Goal: Ask a question

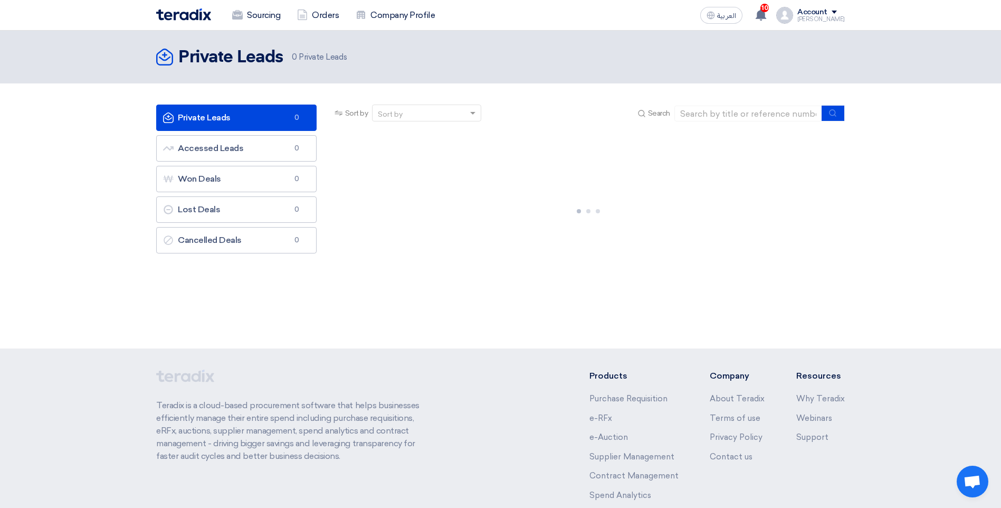
click at [904, 222] on section "Private Leads Private Leads 0 Accessed Leads Accessed Leads 0 Won Deals Won Dea…" at bounding box center [500, 196] width 1001 height 226
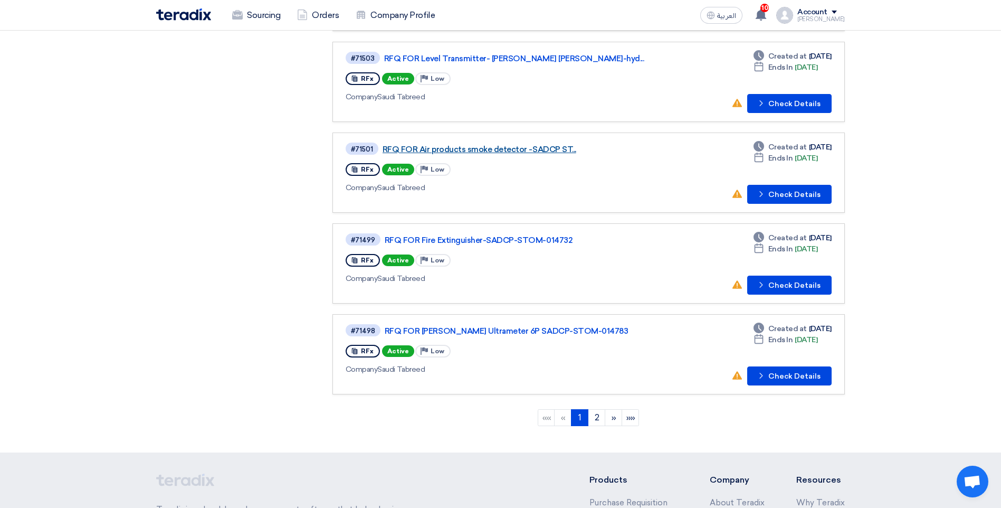
scroll to position [791, 0]
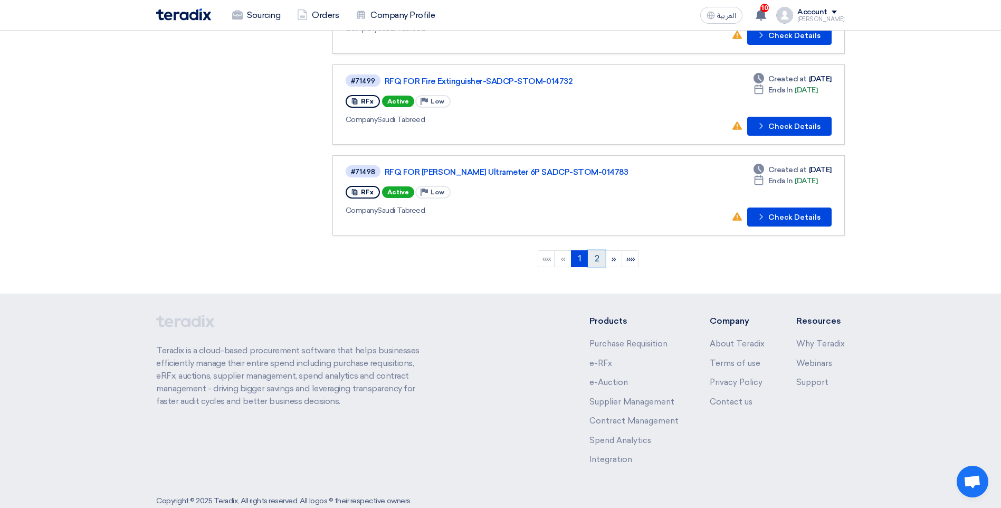
click at [593, 258] on link "2" at bounding box center [596, 258] width 17 height 17
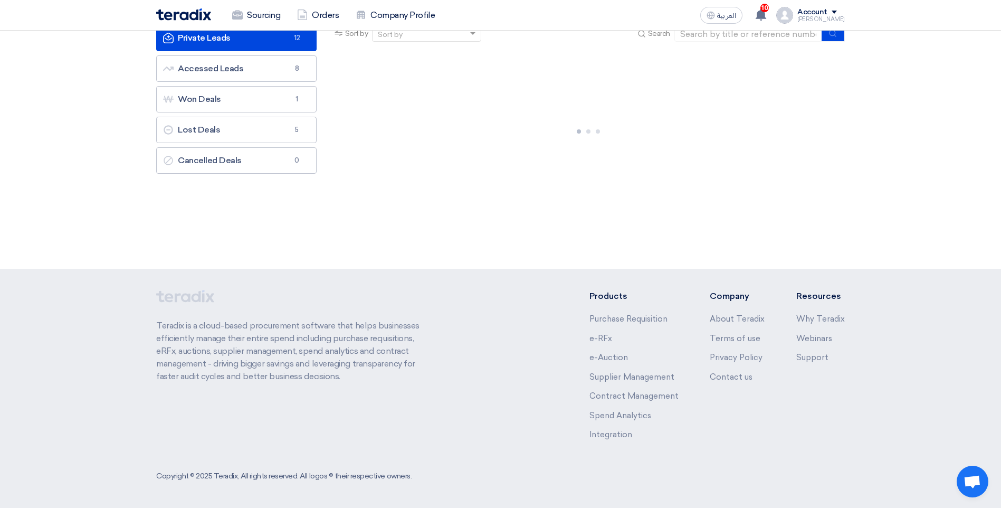
scroll to position [0, 0]
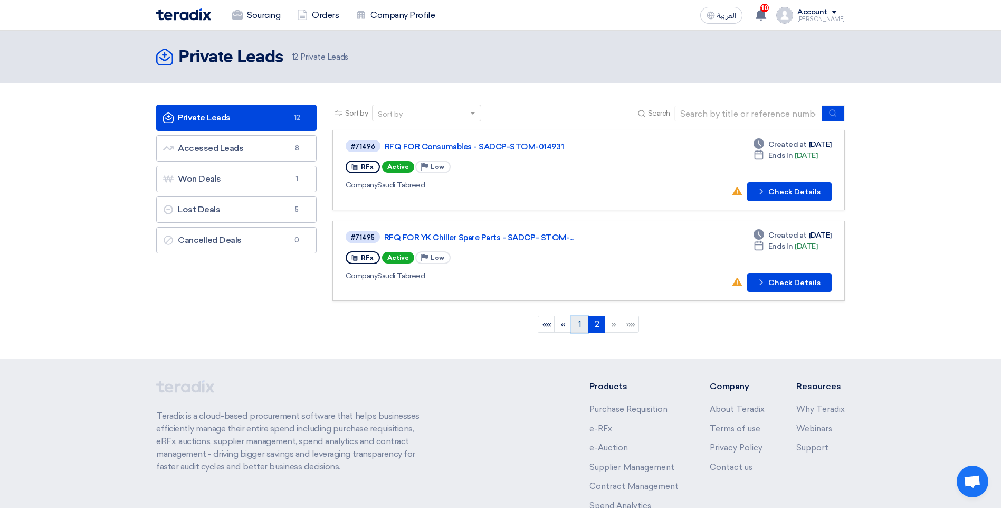
click at [572, 327] on link "1" at bounding box center [579, 324] width 17 height 17
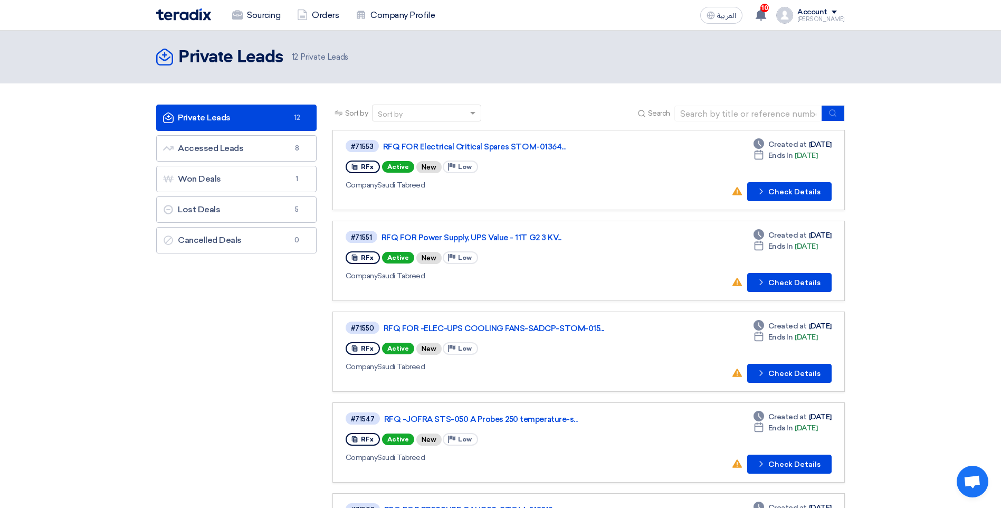
scroll to position [158, 0]
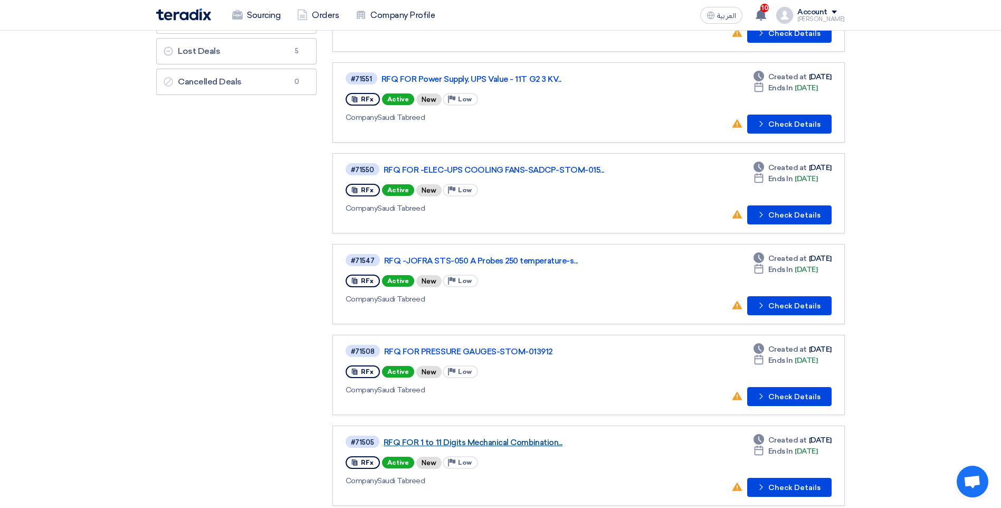
click at [492, 442] on link "RFQ FOR 1 to 11 Digits Mechanical Combination..." at bounding box center [516, 441] width 264 height 9
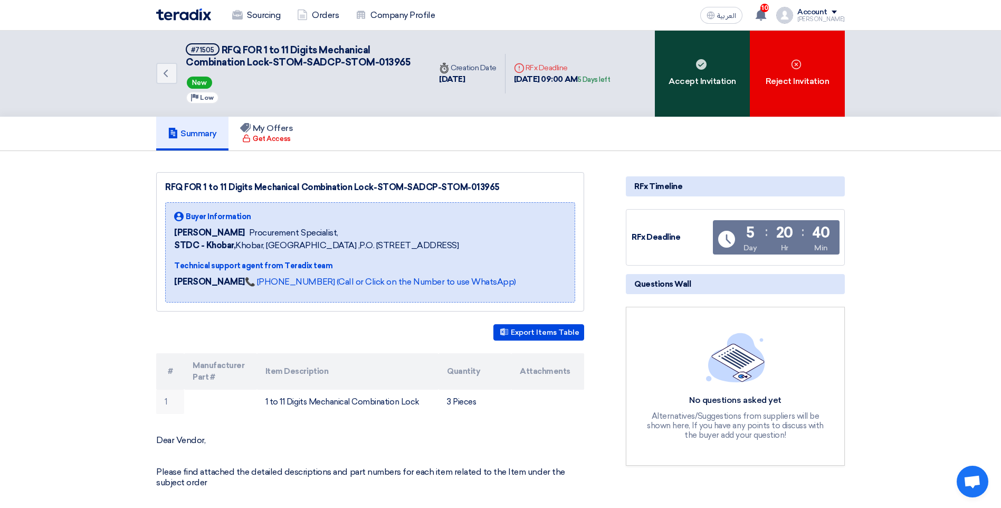
click at [709, 106] on div "Accept Invitation" at bounding box center [702, 74] width 95 height 86
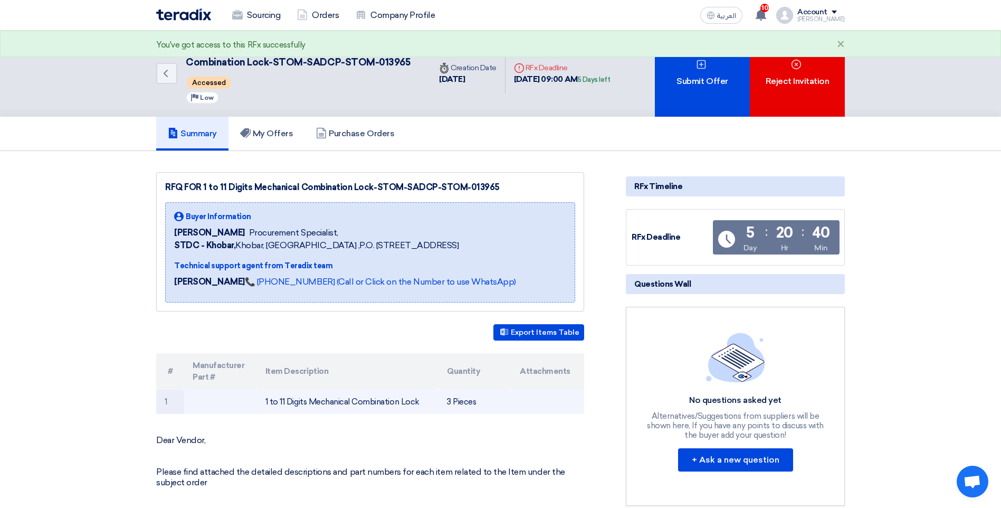
drag, startPoint x: 426, startPoint y: 403, endPoint x: 253, endPoint y: 401, distance: 173.1
click at [253, 401] on tr "1 1 to 11 Digits Mechanical Combination Lock 3 Pieces" at bounding box center [370, 401] width 428 height 25
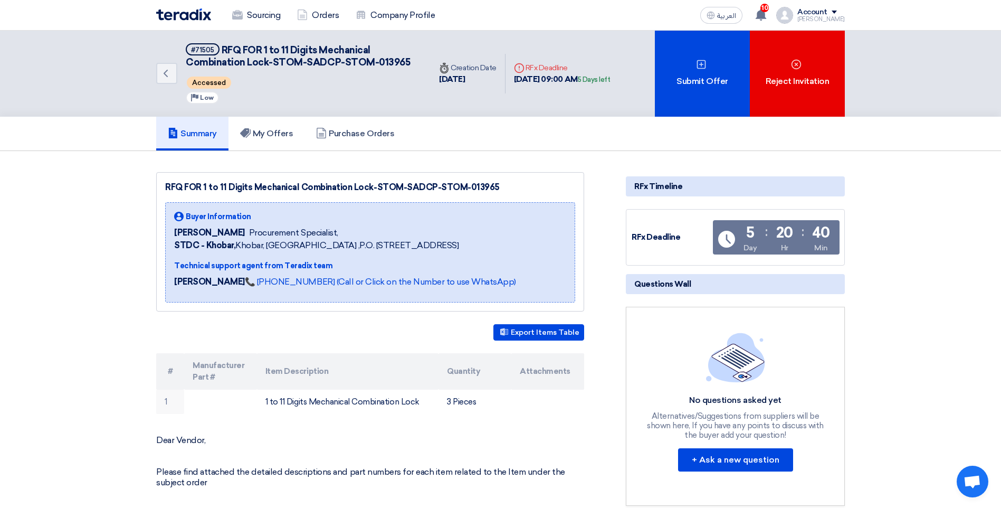
copy tr "1 to 11 Digits Mechanical Combination Lock"
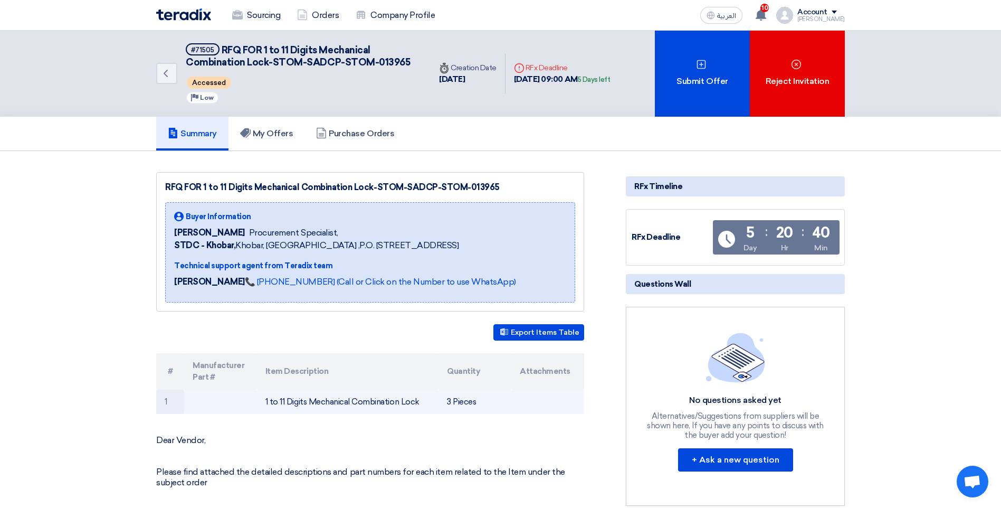
copy tr "1 to 11 Digits Mechanical Combination Lock"
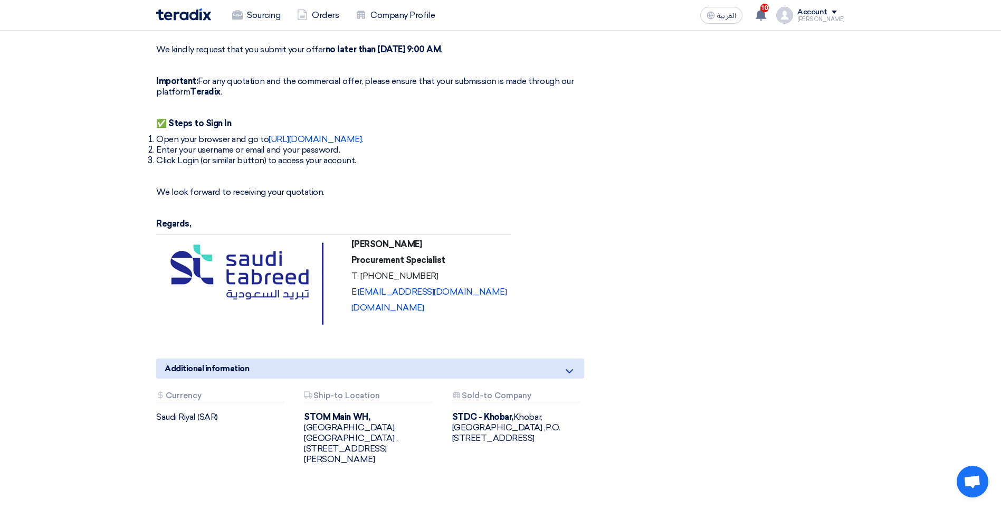
scroll to position [369, 0]
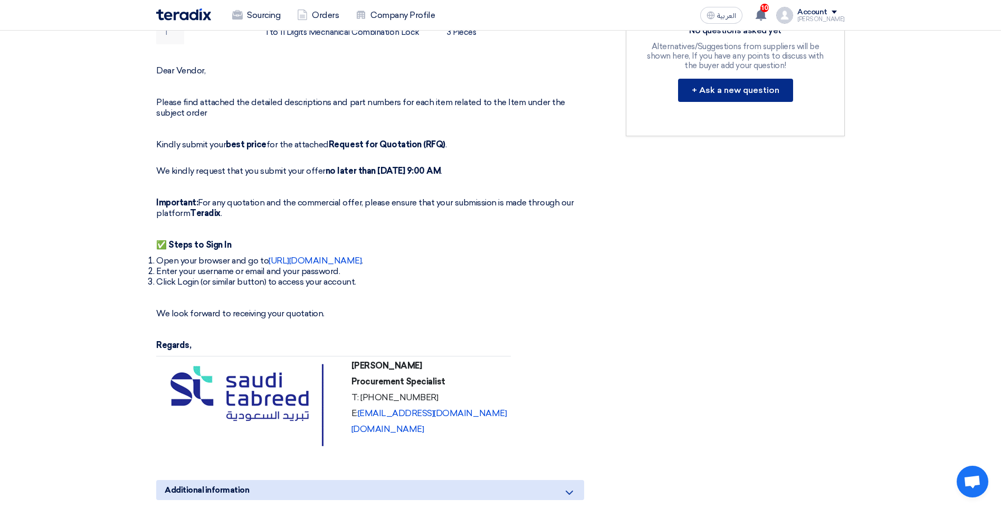
click at [743, 93] on button "+ Ask a new question" at bounding box center [735, 90] width 115 height 23
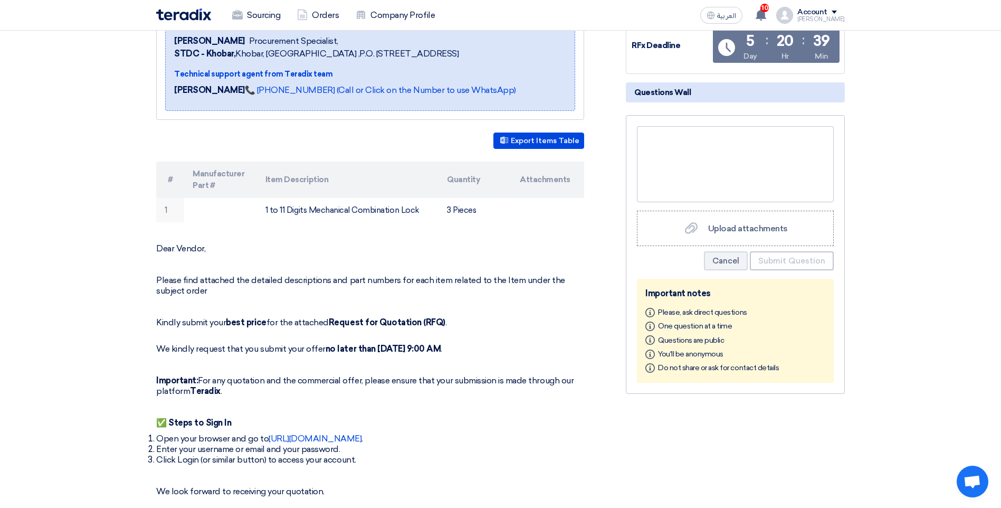
scroll to position [158, 0]
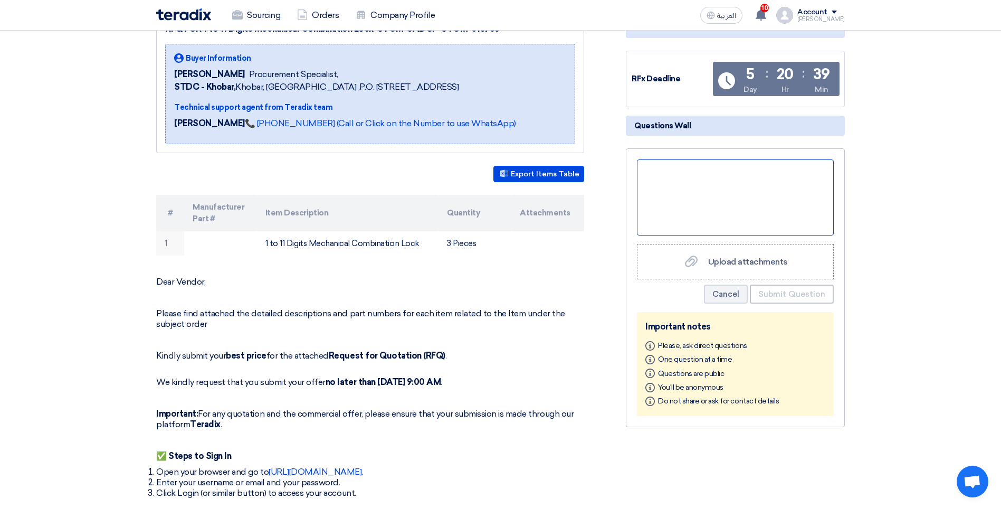
click at [709, 175] on div at bounding box center [735, 197] width 197 height 76
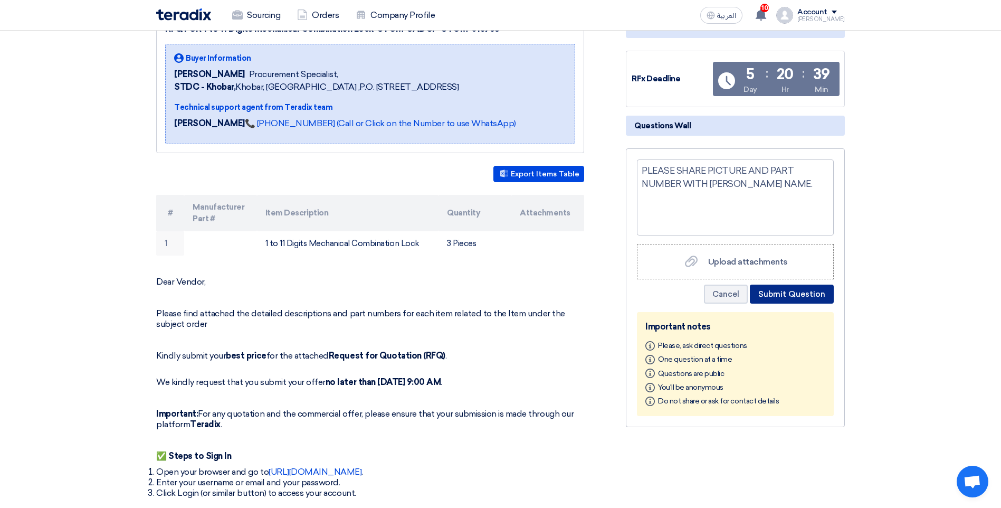
click at [822, 294] on button "Submit Question" at bounding box center [792, 293] width 84 height 19
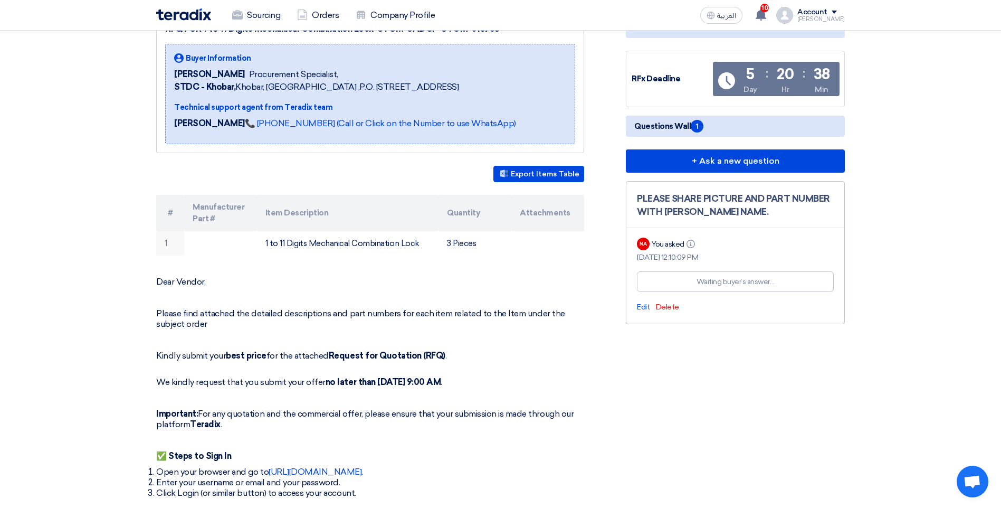
scroll to position [0, 0]
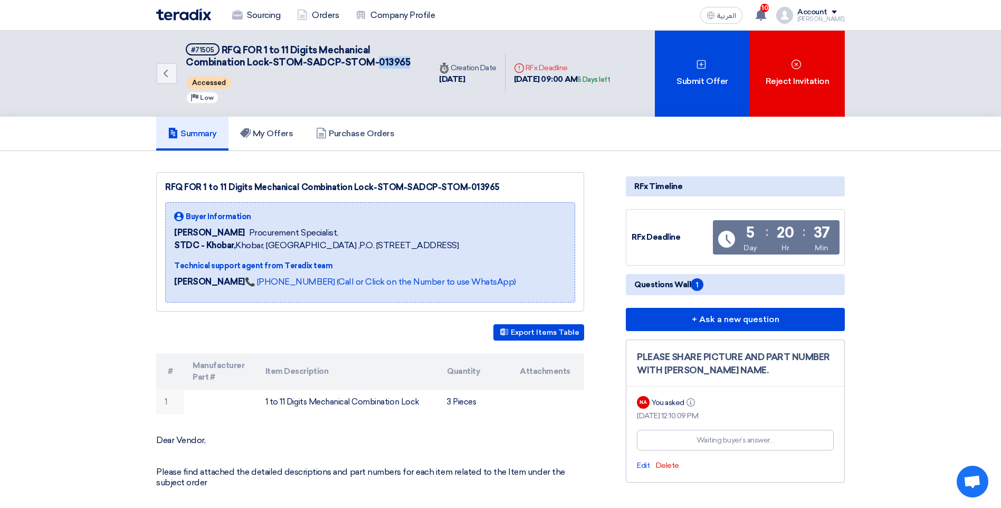
drag, startPoint x: 412, startPoint y: 62, endPoint x: 377, endPoint y: 59, distance: 34.9
click at [377, 59] on h5 "#71505 RFQ FOR 1 to 11 Digits Mechanical Combination Lock-STOM-SADCP-STOM-013965" at bounding box center [302, 56] width 232 height 26
copy span "013965"
